Goal: Information Seeking & Learning: Learn about a topic

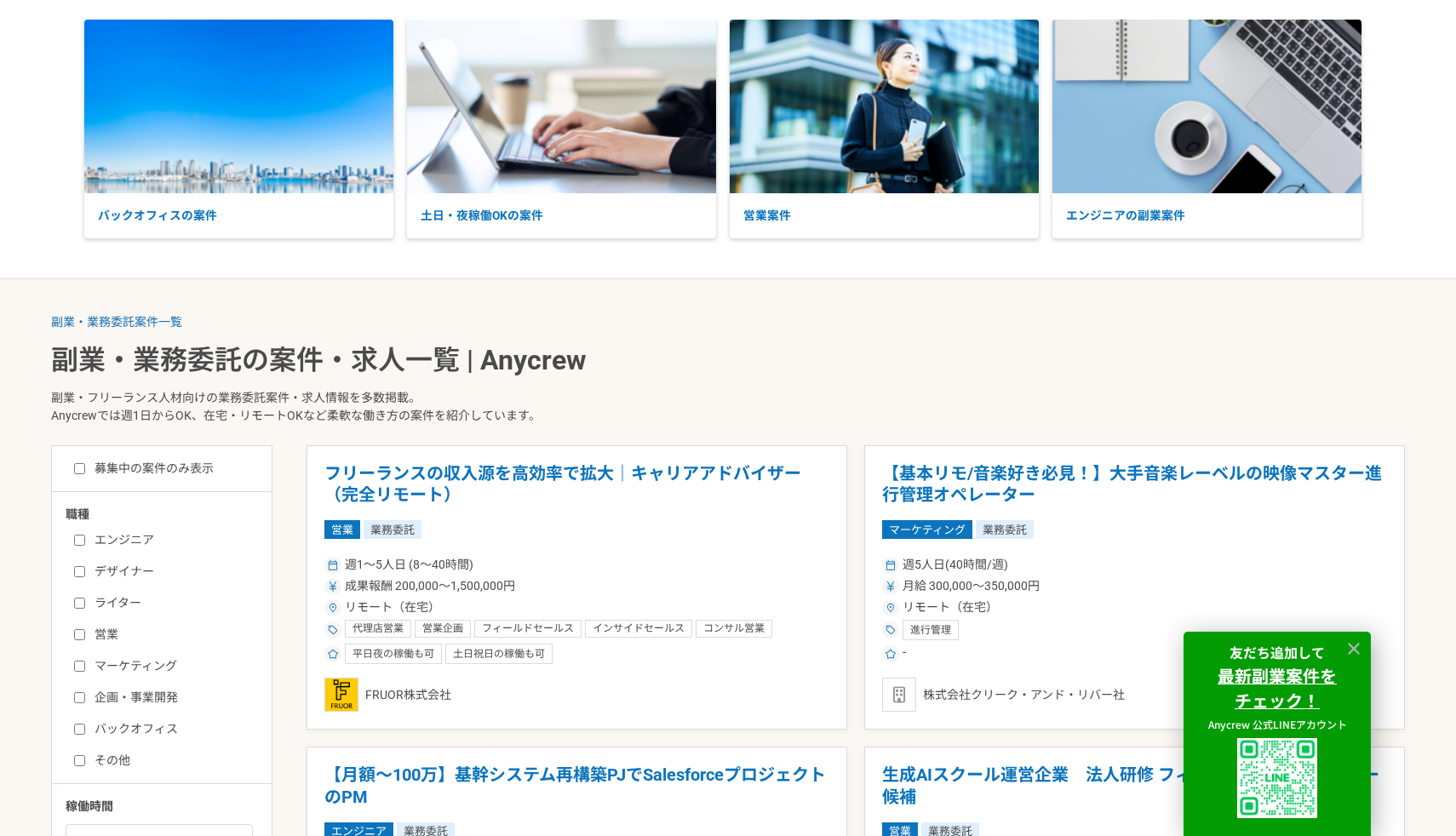
scroll to position [87, 0]
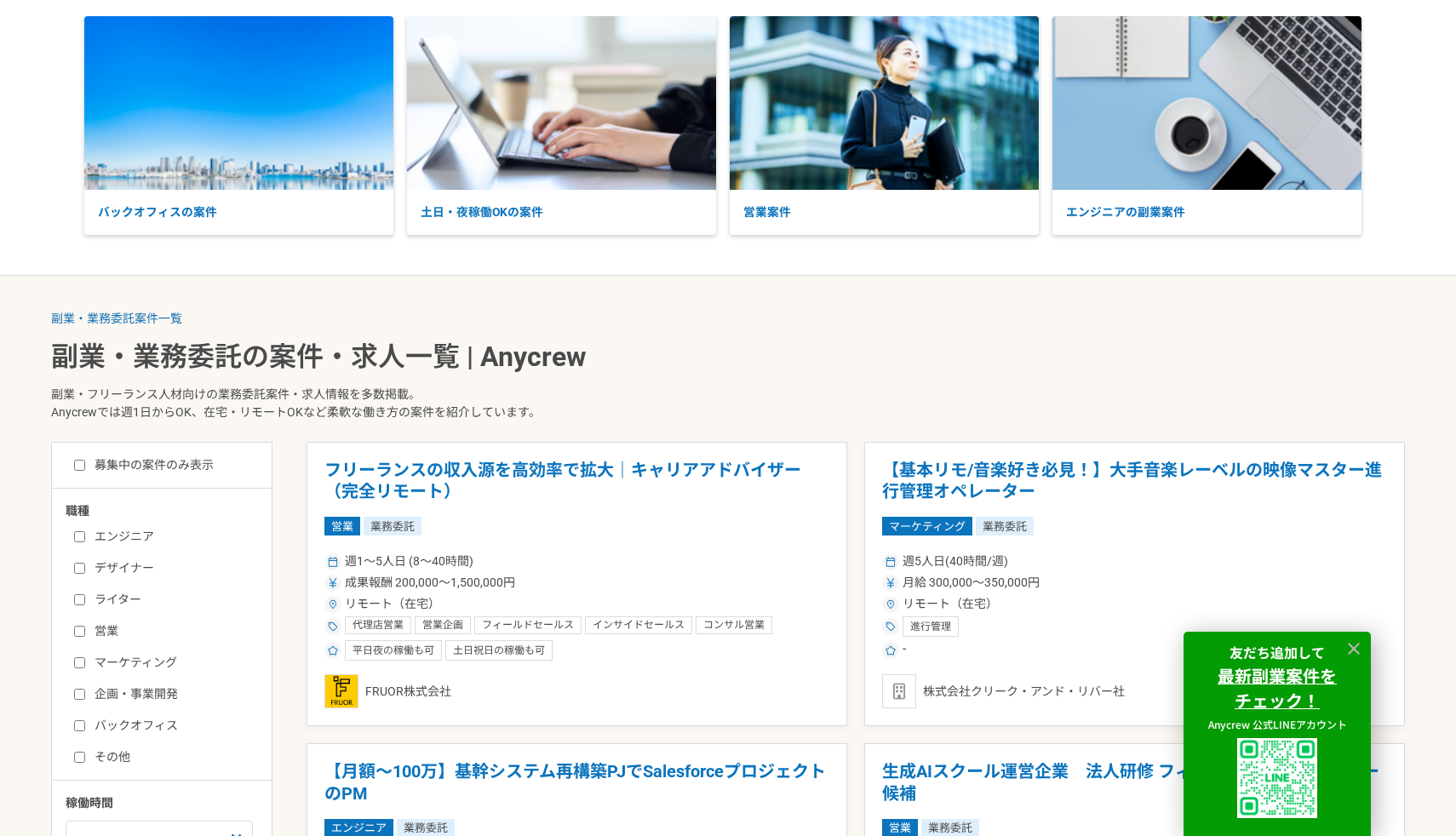
click at [135, 542] on label "エンジニア" at bounding box center [171, 537] width 195 height 18
click at [85, 542] on input "エンジニア" at bounding box center [79, 537] width 11 height 11
checkbox input "true"
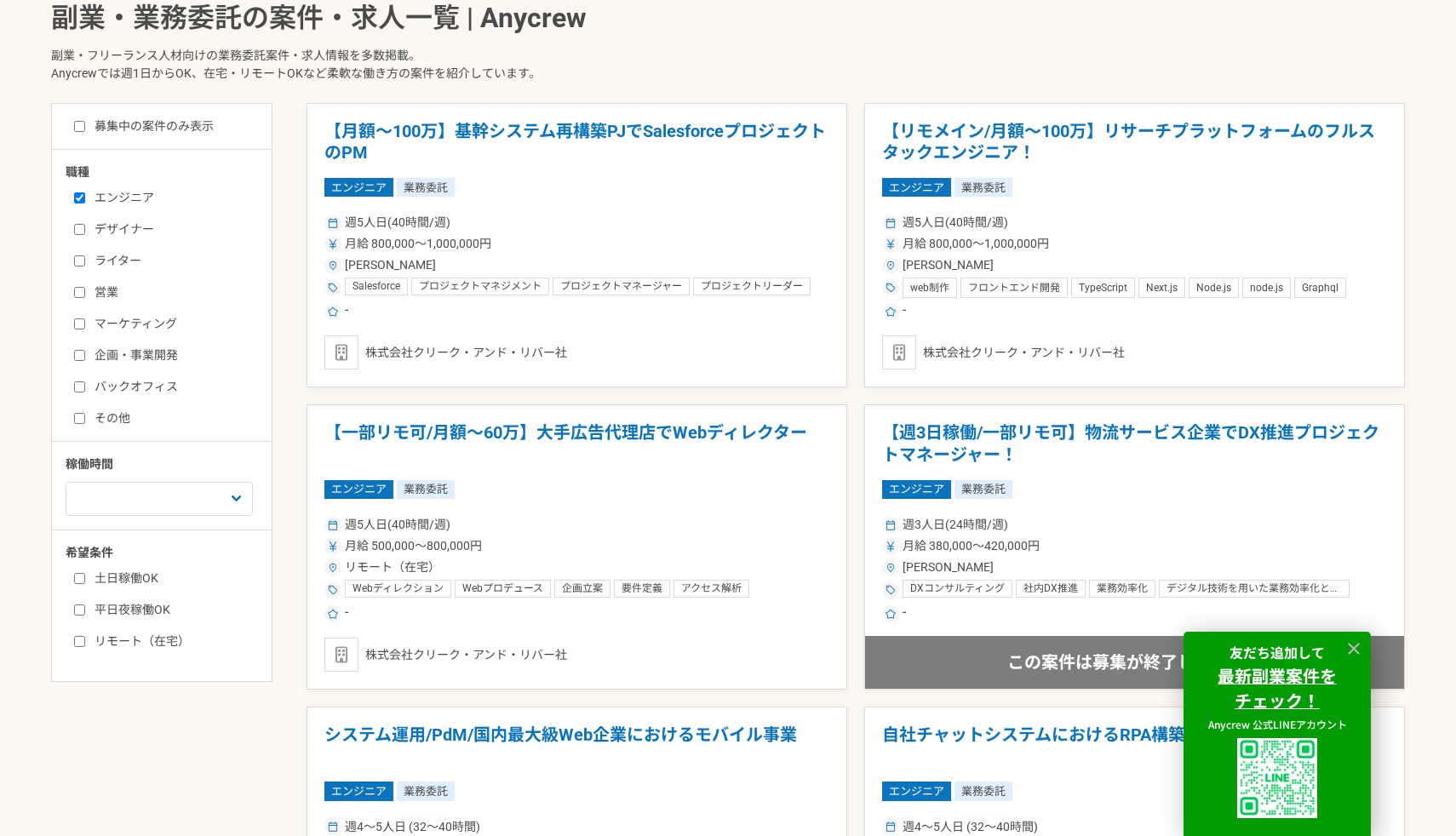
scroll to position [539, 0]
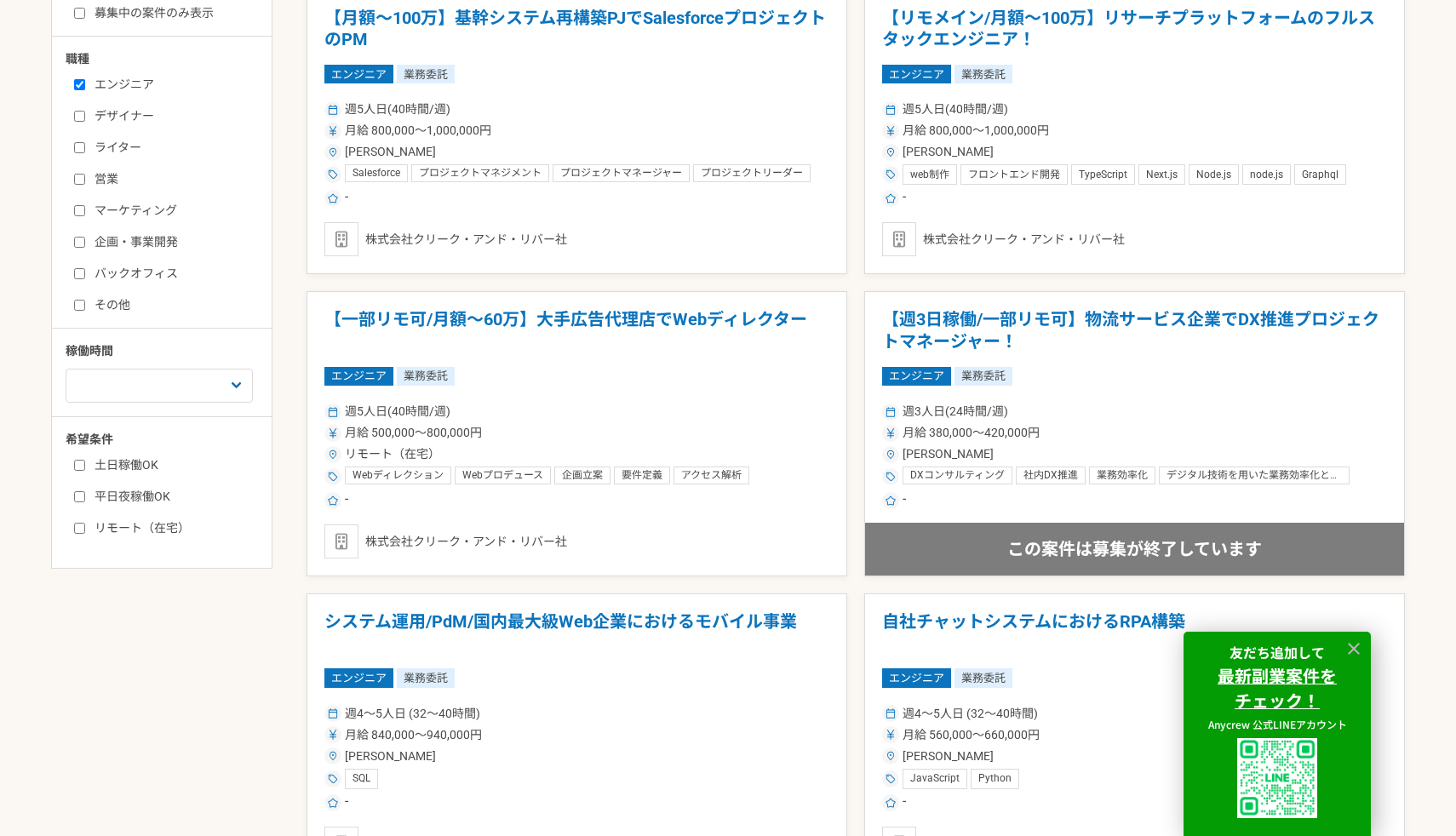
click at [129, 467] on label "土日稼働OK" at bounding box center [171, 466] width 195 height 18
click at [85, 467] on input "土日稼働OK" at bounding box center [79, 465] width 11 height 11
checkbox input "true"
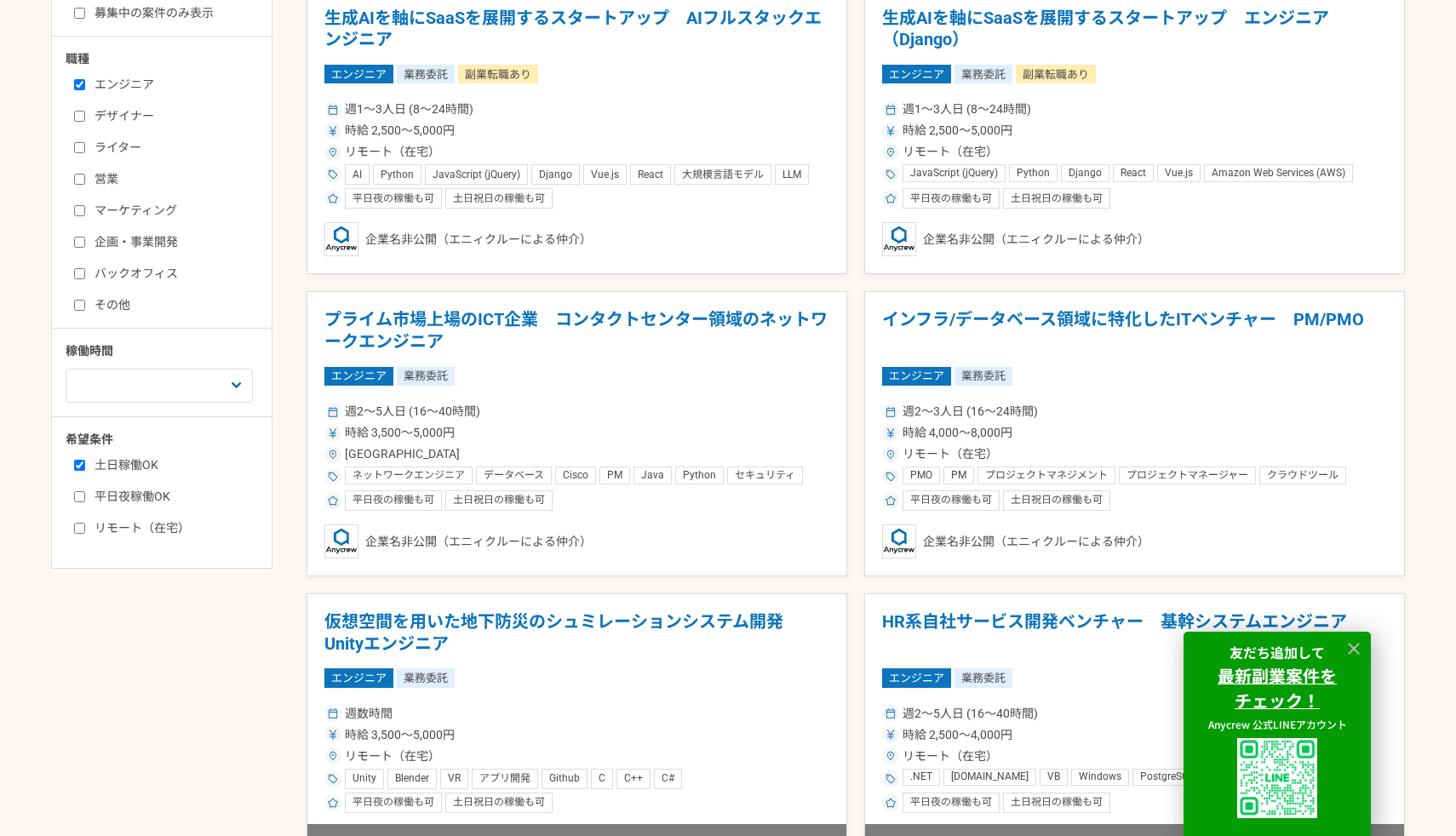
click at [125, 537] on div "募集中の案件のみ表示 職種 エンジニア デザイナー ライター 営業 マーケティング 企画・事業開発 バックオフィス その他 稼働時間 週1人日（8時間）以下 …" at bounding box center [161, 280] width 221 height 579
click at [125, 535] on label "リモート（在宅）" at bounding box center [171, 529] width 195 height 18
click at [85, 534] on input "リモート（在宅）" at bounding box center [79, 528] width 11 height 11
checkbox input "true"
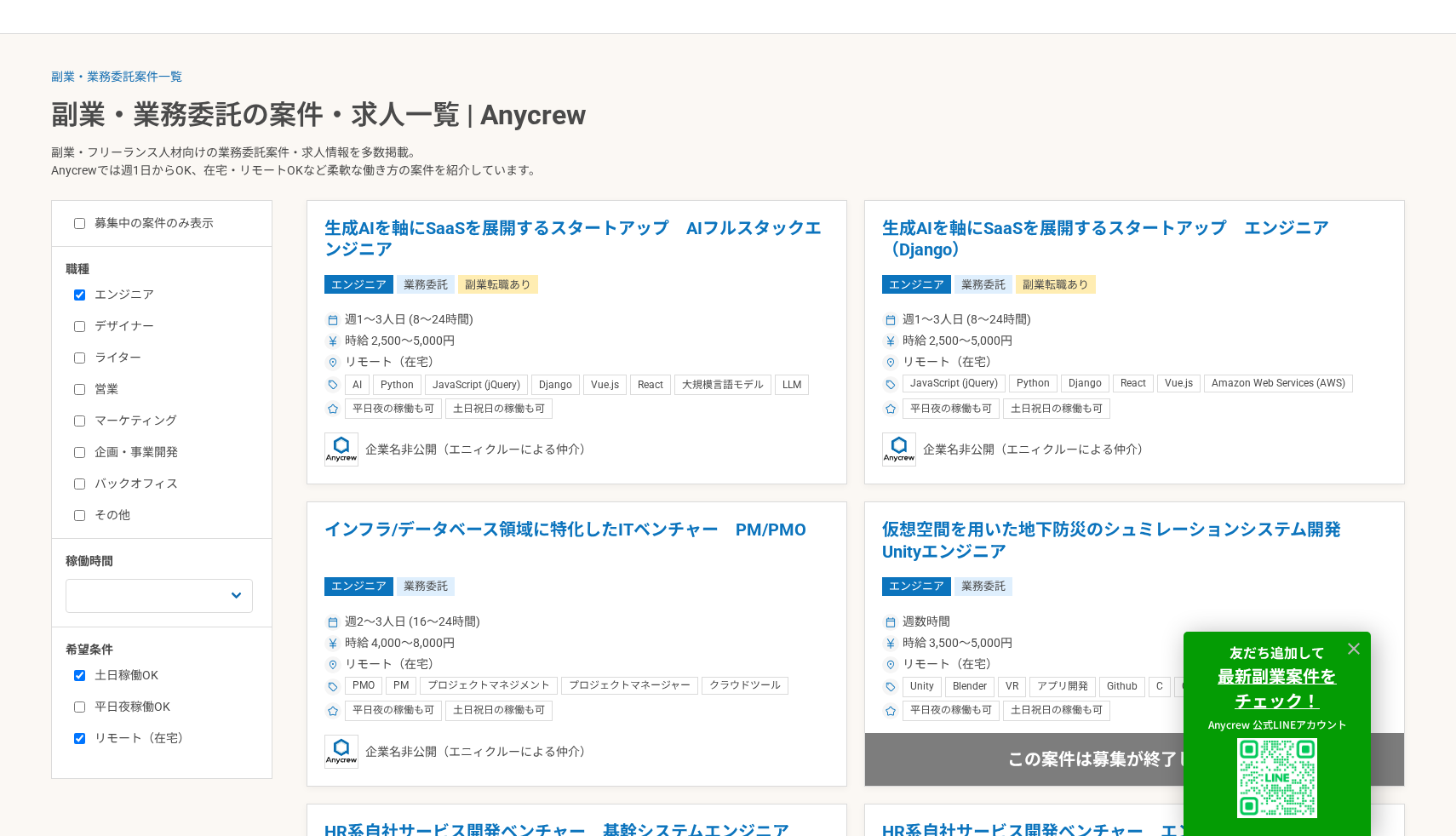
scroll to position [380, 0]
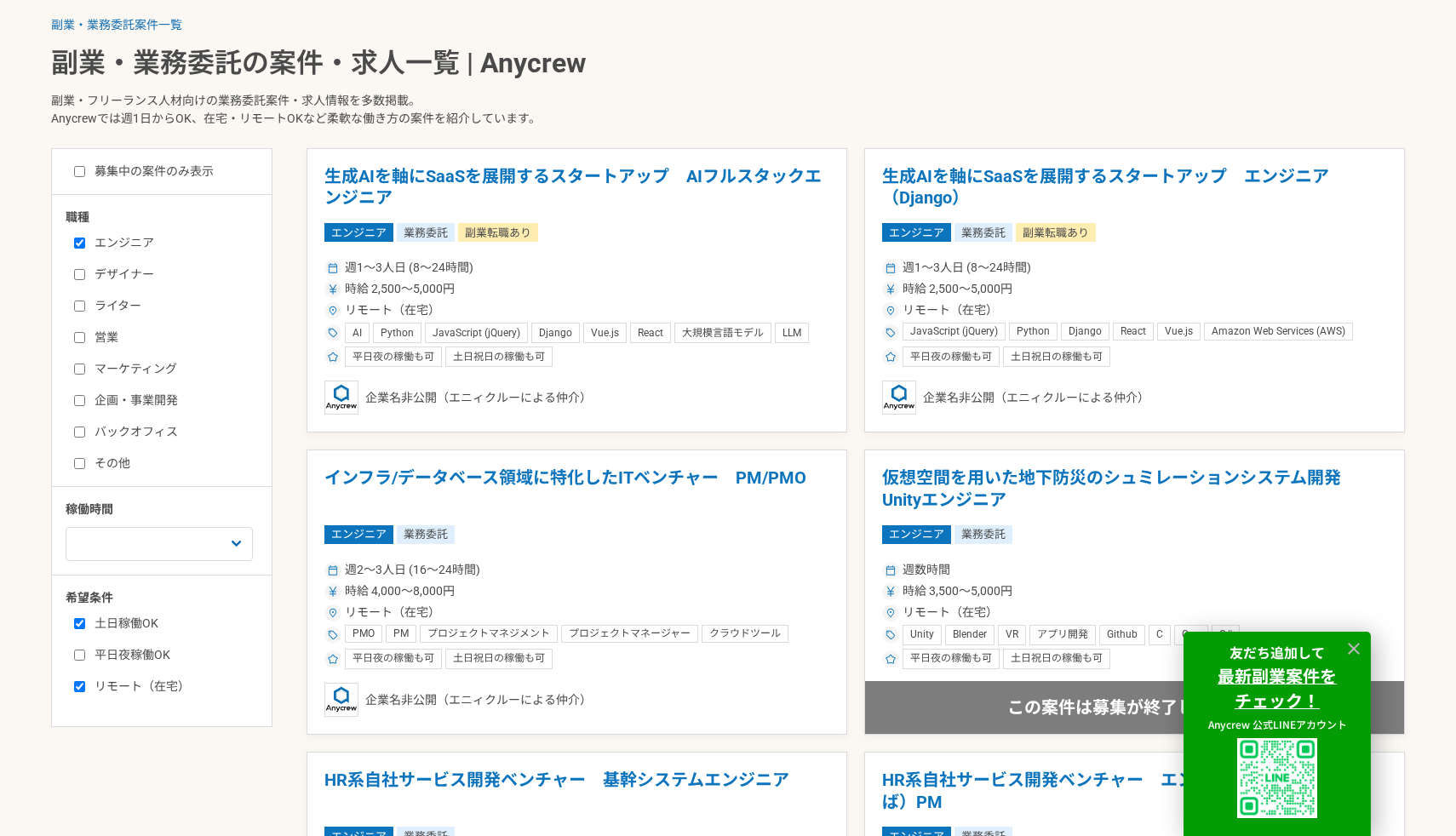
click at [75, 653] on input "平日夜稼働OK" at bounding box center [79, 655] width 11 height 11
checkbox input "true"
click at [83, 622] on input "土日稼働OK" at bounding box center [79, 624] width 11 height 11
checkbox input "false"
click at [77, 687] on input "リモート（在宅）" at bounding box center [79, 687] width 11 height 11
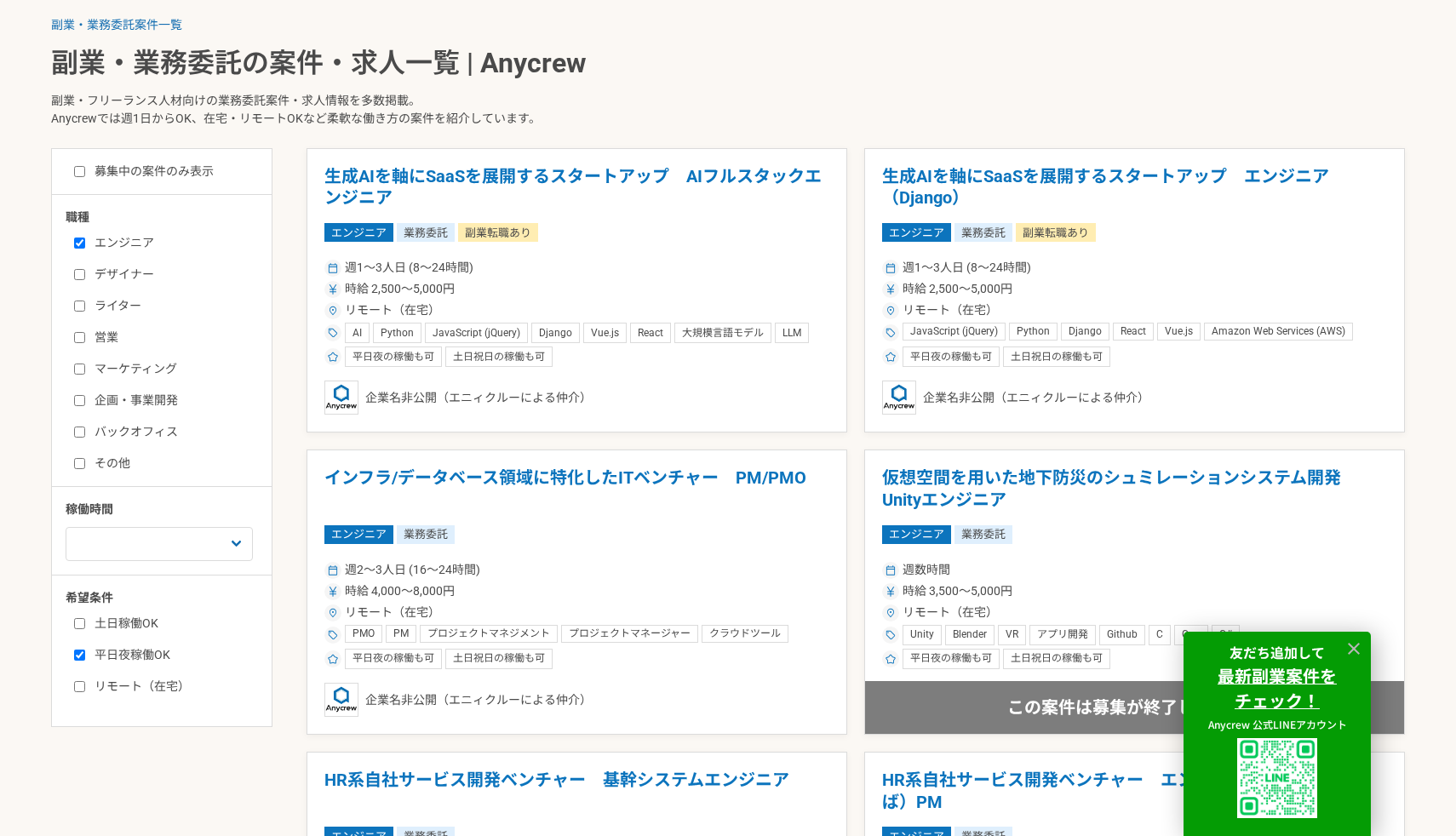
checkbox input "false"
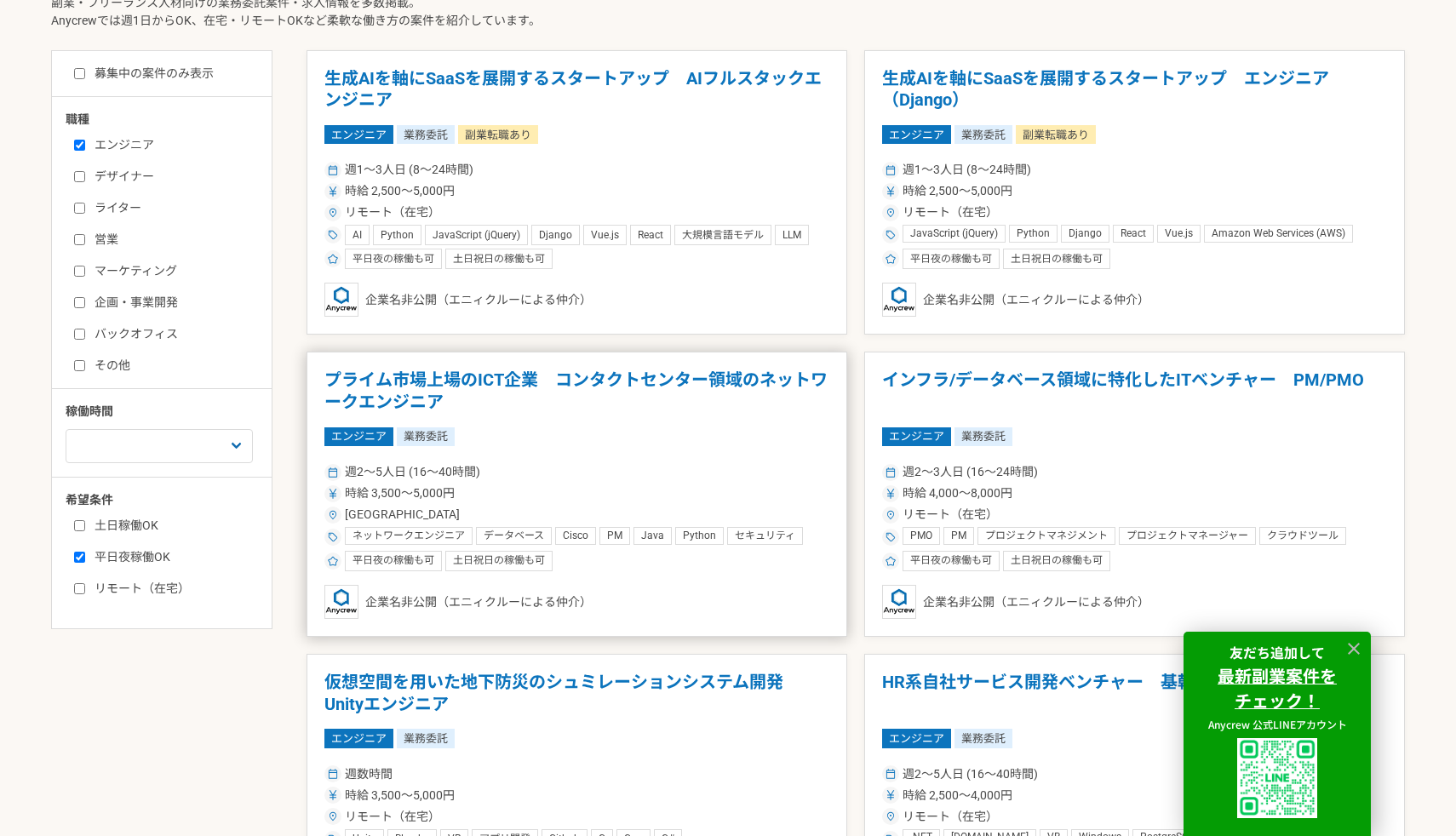
scroll to position [489, 0]
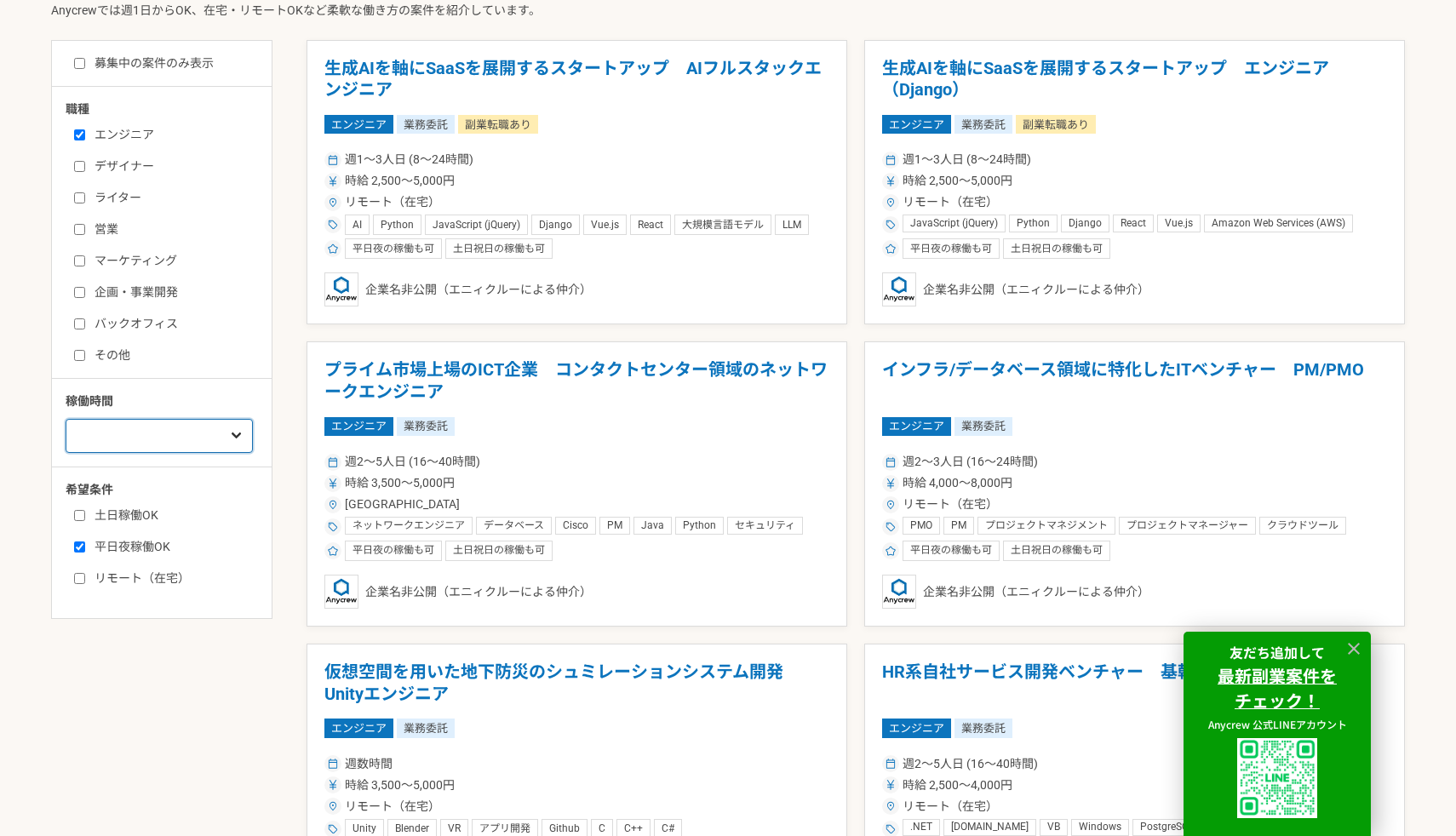
click at [200, 442] on select "週1人日（8時間）以下 週2人日（16時間）以下 週3人日（24時間）以下 週4人日（32時間）以下 週5人日（40時間）以下" at bounding box center [159, 435] width 187 height 34
select select "2"
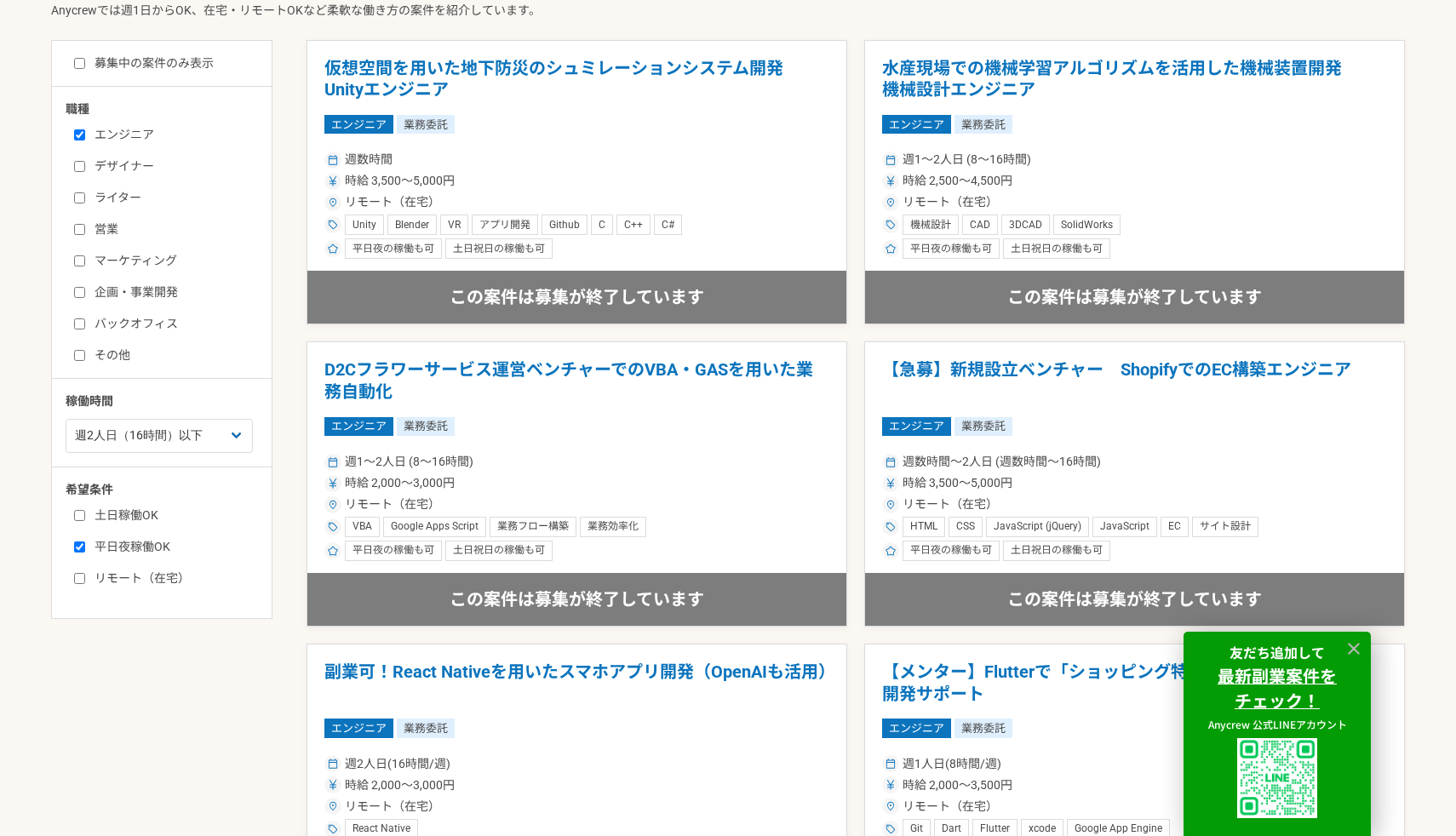
click at [83, 547] on input "平日夜稼働OK" at bounding box center [79, 546] width 11 height 11
checkbox input "false"
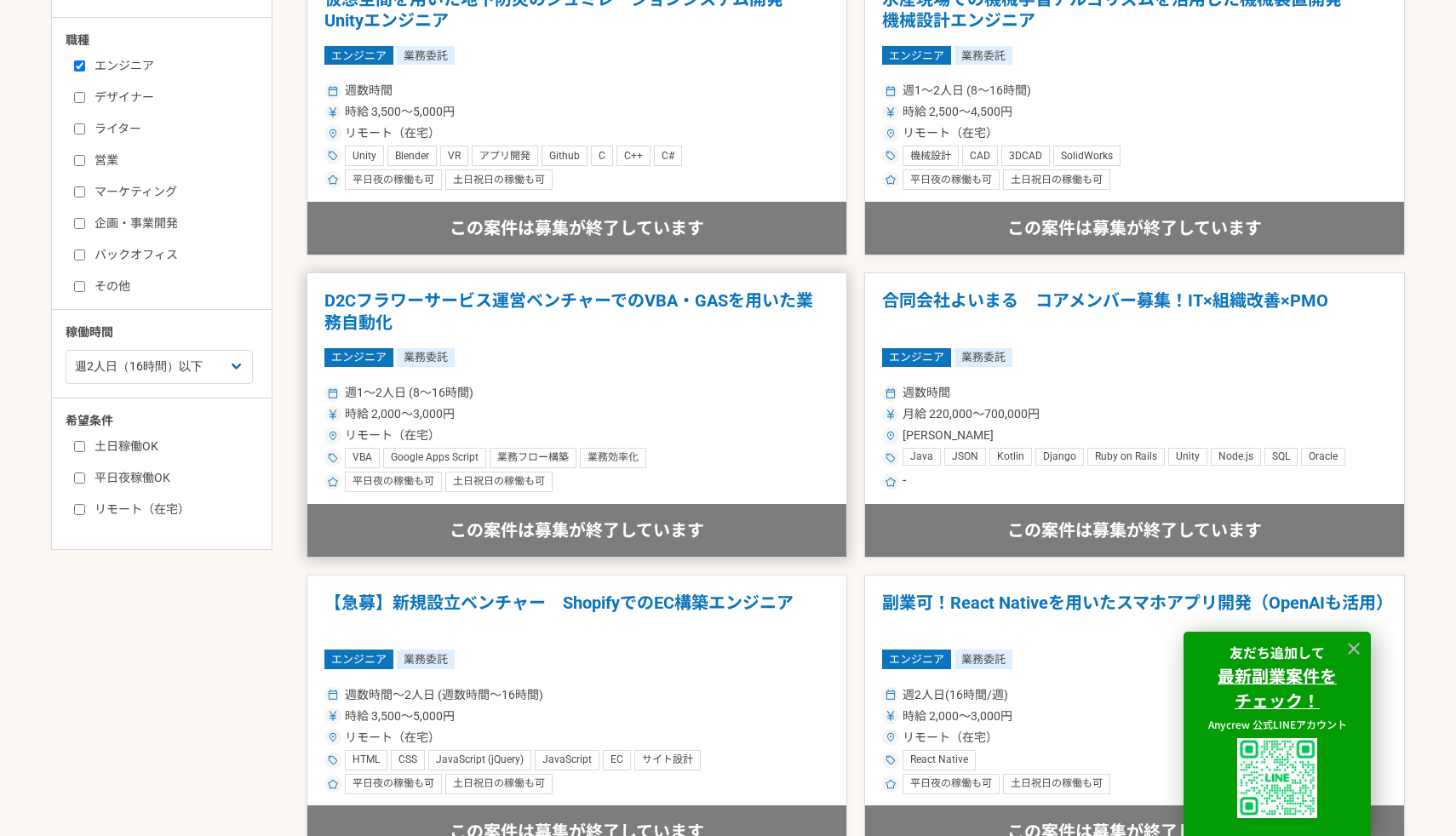
scroll to position [556, 0]
